Goal: Task Accomplishment & Management: Use online tool/utility

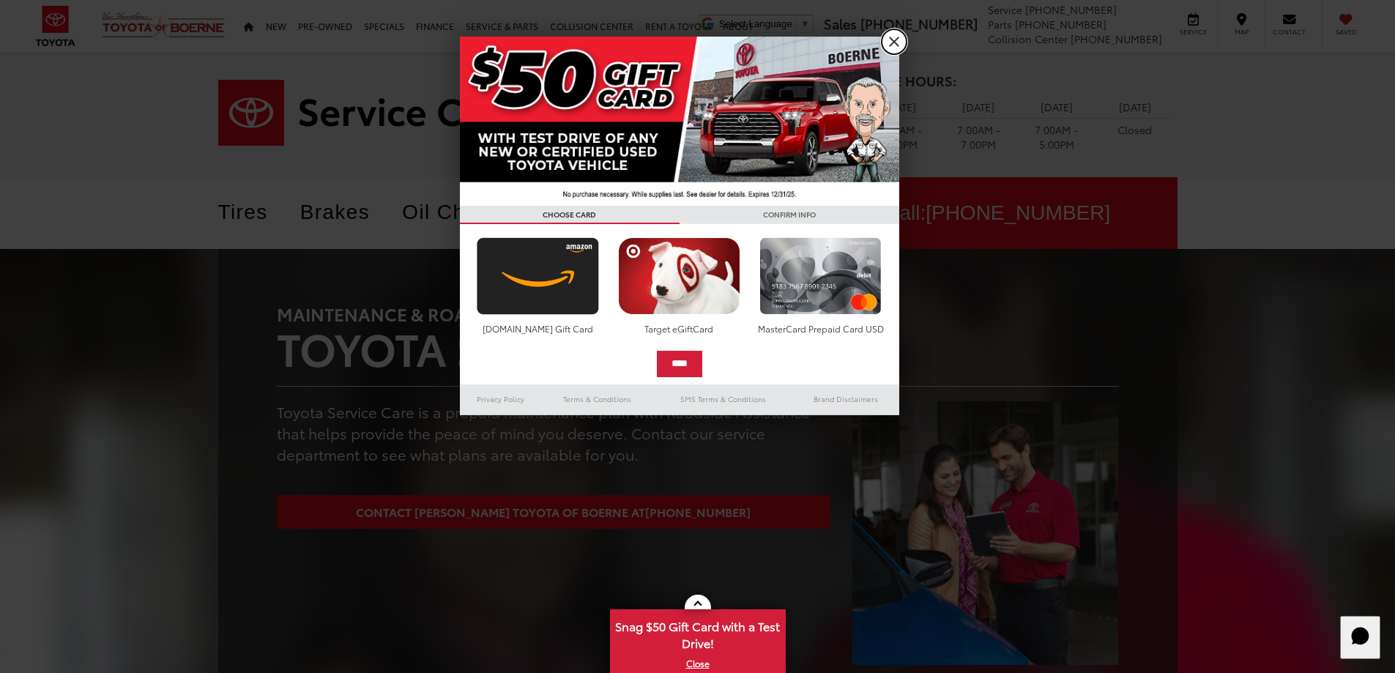
click at [901, 40] on link "X" at bounding box center [894, 41] width 25 height 25
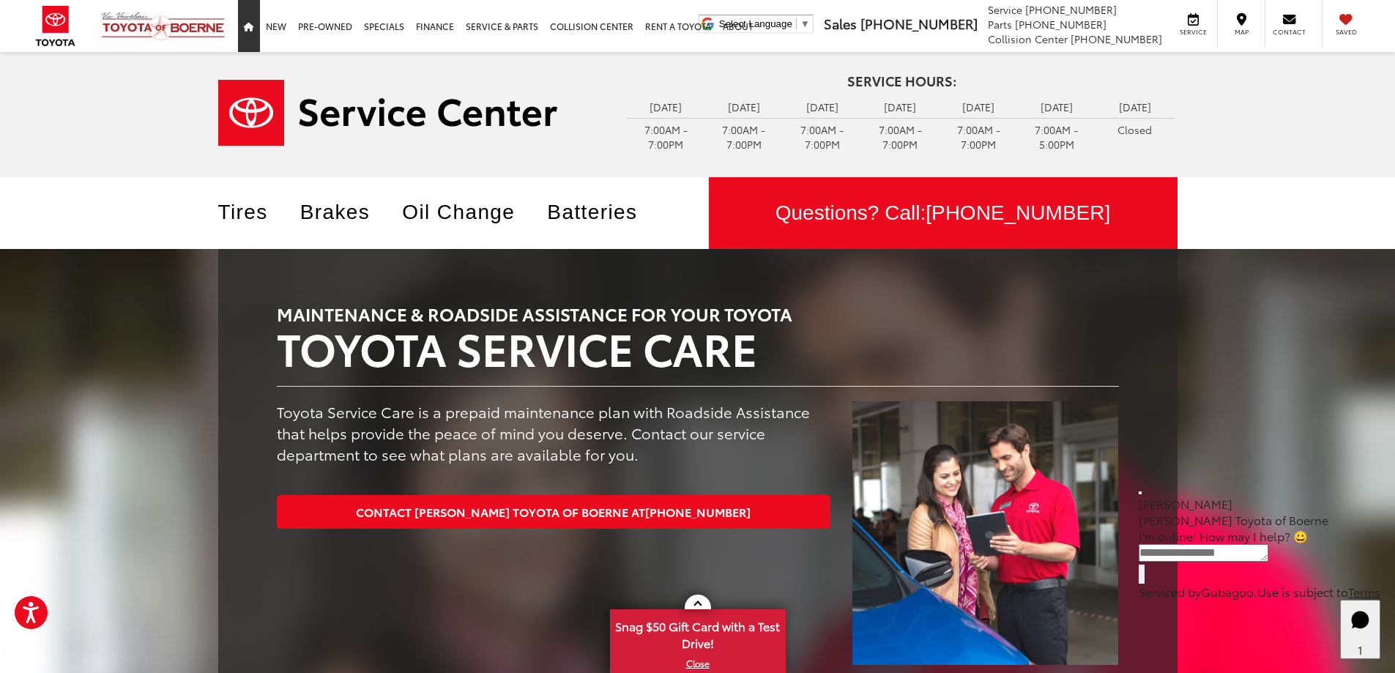
click at [246, 26] on icon "Home" at bounding box center [249, 27] width 10 height 9
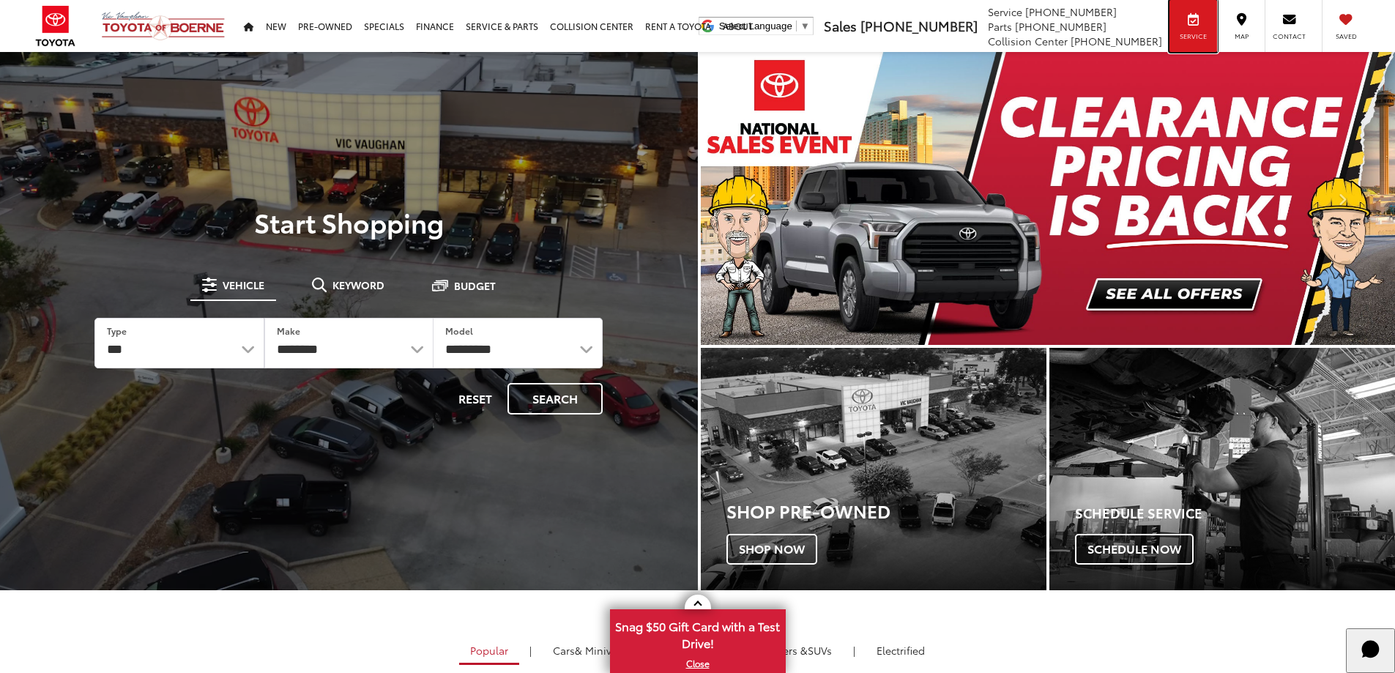
click at [1197, 39] on span "Service" at bounding box center [1193, 36] width 33 height 10
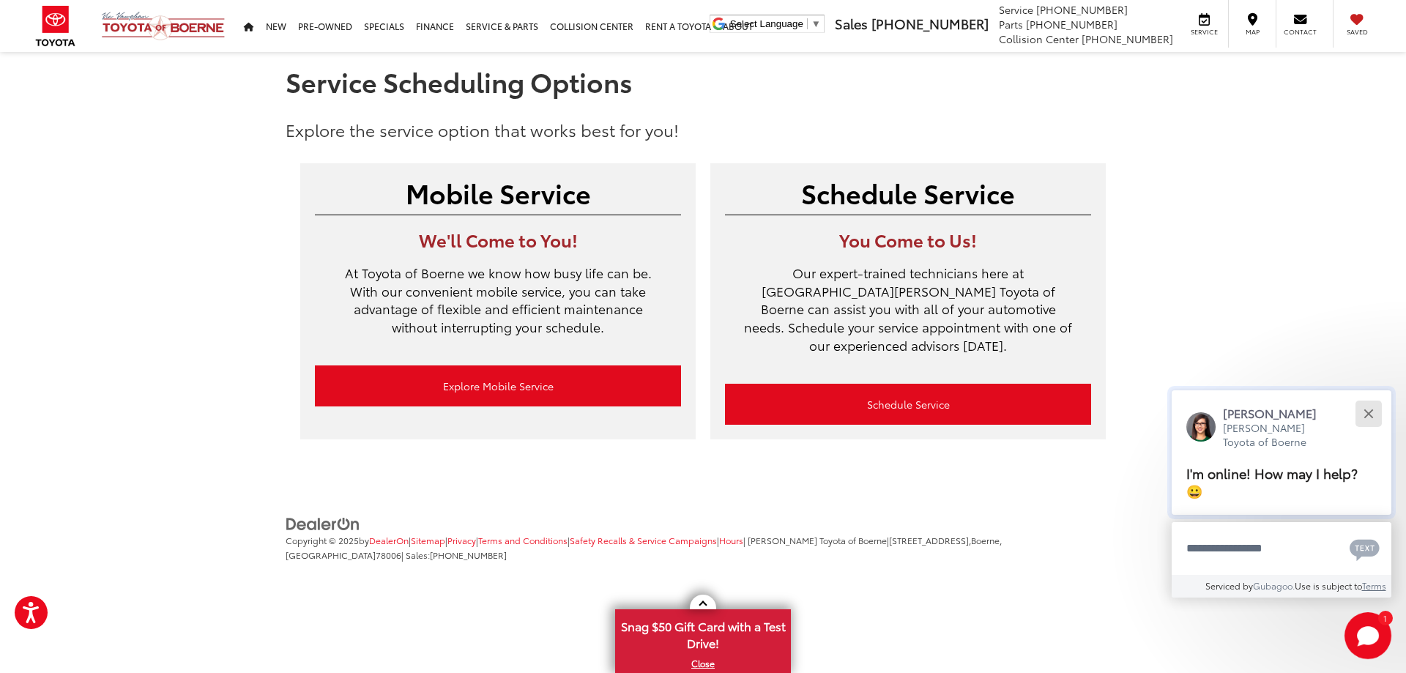
click at [1366, 414] on div "Close" at bounding box center [1368, 414] width 10 height 10
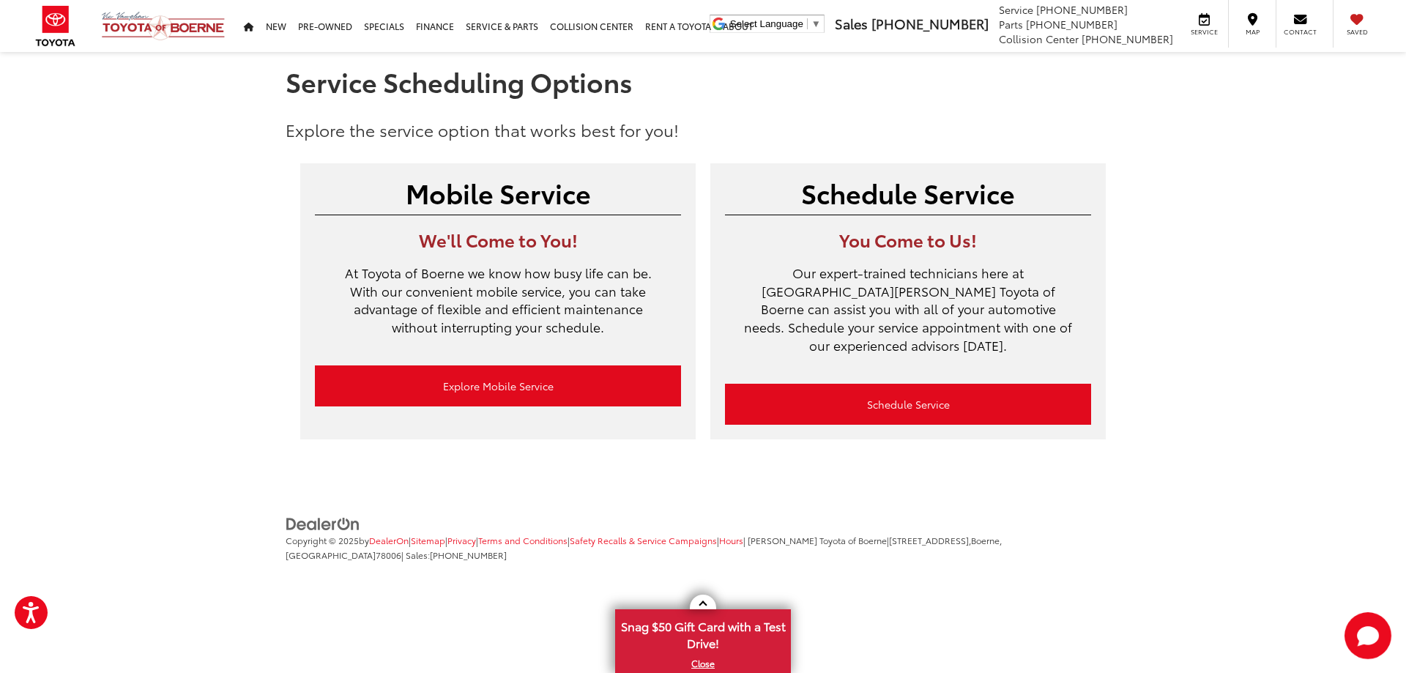
click at [464, 587] on body "Press Alt+1 for screen-reader mode, Alt+0 to cancel Accessibility Screen-Reader…" at bounding box center [703, 310] width 1406 height 620
click at [171, 25] on img at bounding box center [163, 26] width 124 height 30
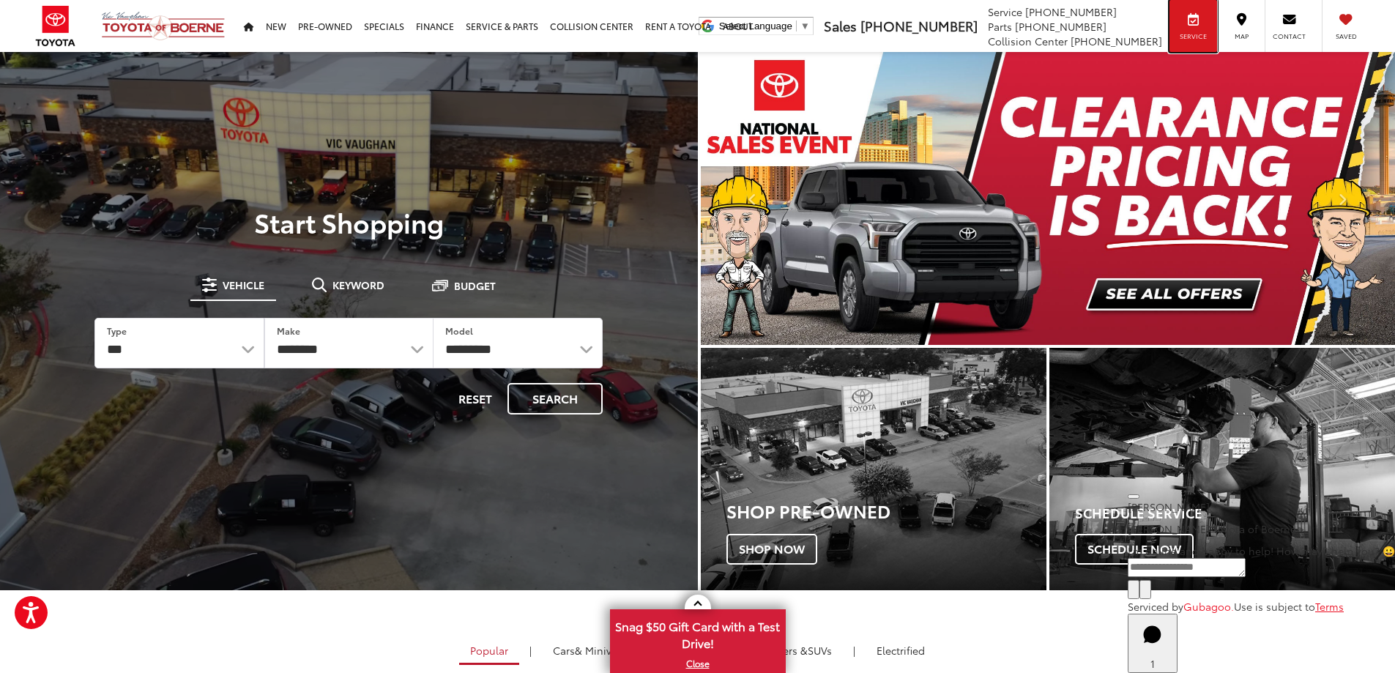
click at [1210, 31] on span "Service" at bounding box center [1193, 36] width 33 height 10
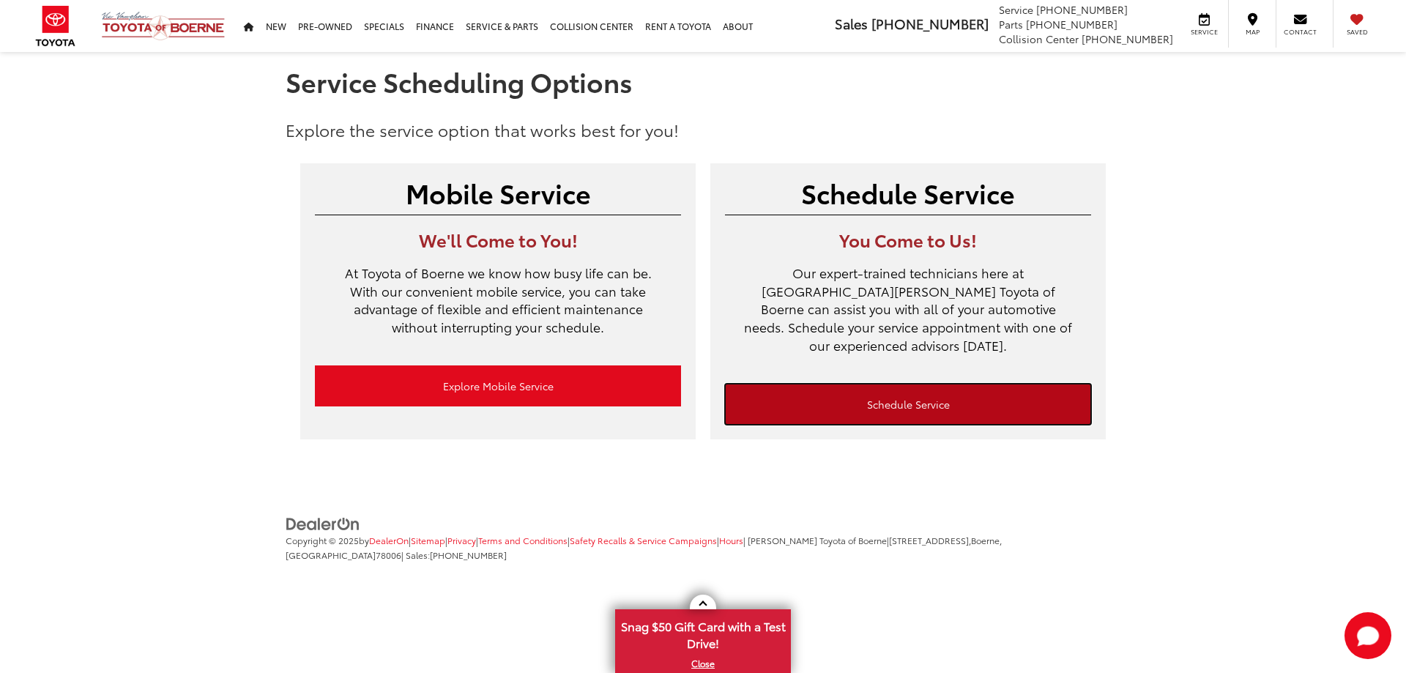
click at [959, 387] on link "Schedule Service" at bounding box center [908, 404] width 366 height 41
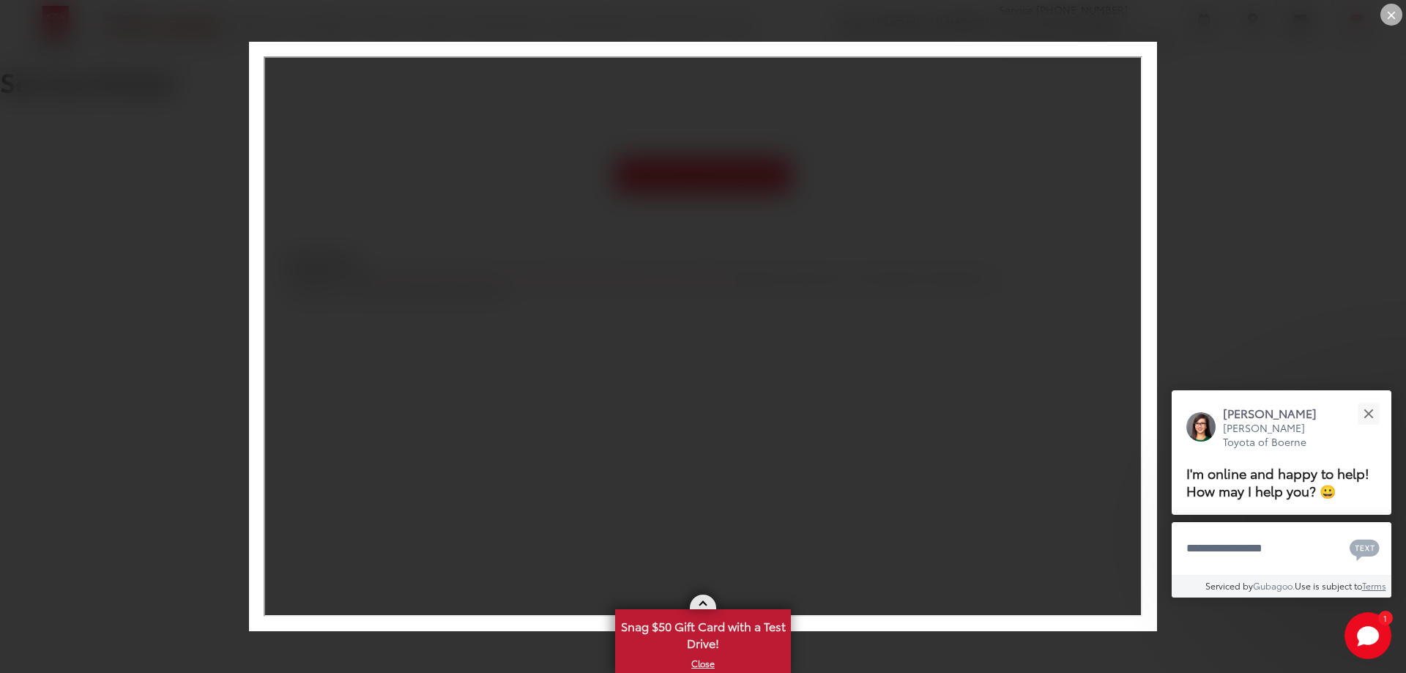
click at [702, 604] on span at bounding box center [703, 605] width 8 height 8
